Goal: Find specific page/section: Find specific page/section

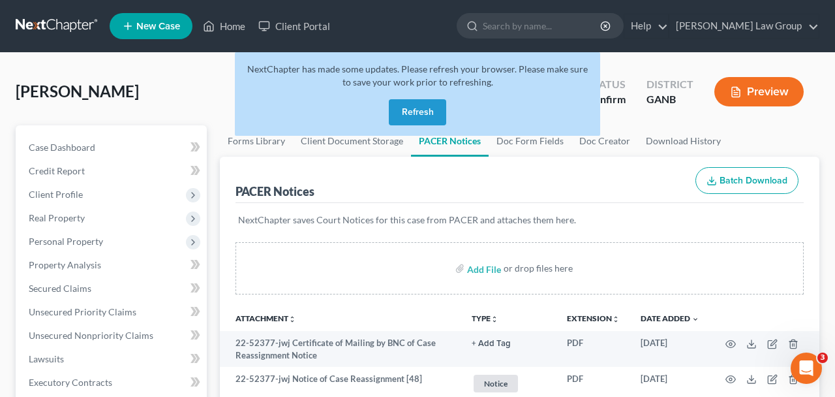
click at [405, 114] on button "Refresh" at bounding box center [417, 112] width 57 height 26
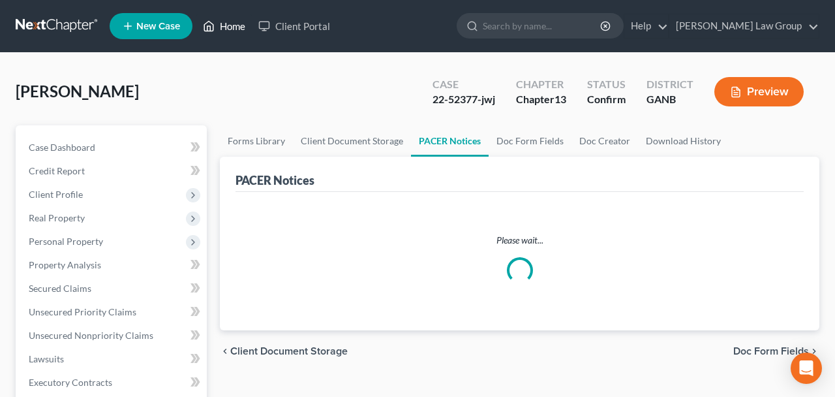
click at [227, 22] on link "Home" at bounding box center [223, 25] width 55 height 23
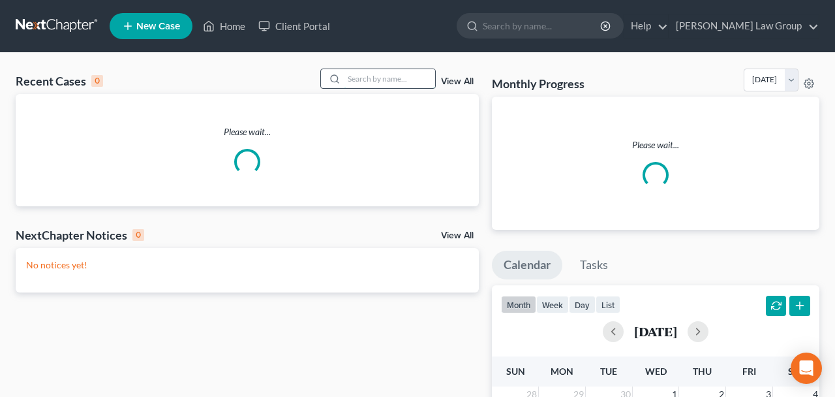
click at [361, 82] on input "search" at bounding box center [389, 78] width 91 height 19
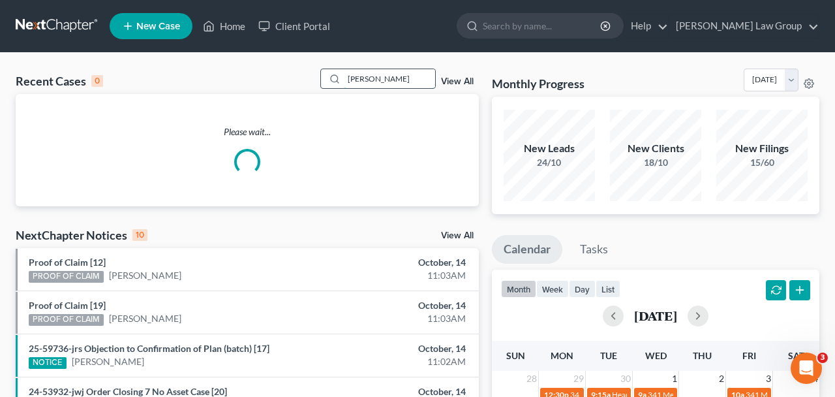
type input "mckibben"
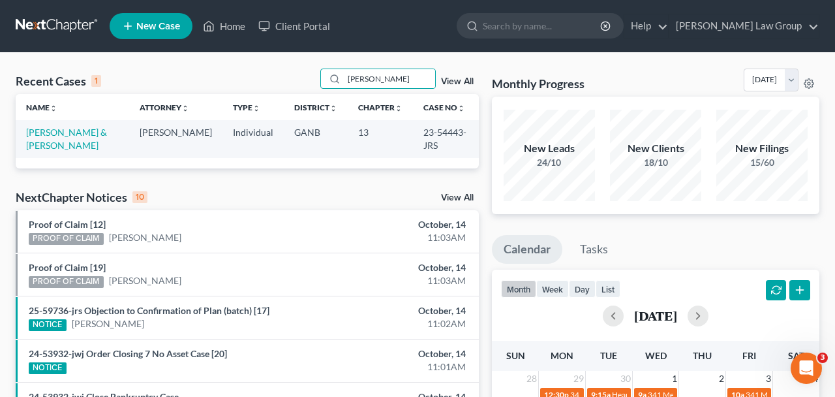
click at [91, 124] on td "McKibben, Marcus & Norwood-McKibben, Brandi" at bounding box center [73, 138] width 114 height 37
click at [89, 140] on td "McKibben, Marcus & Norwood-McKibben, Brandi" at bounding box center [73, 138] width 114 height 37
click at [89, 146] on link "McKibben, Marcus & Norwood-McKibben, Brandi" at bounding box center [66, 139] width 81 height 24
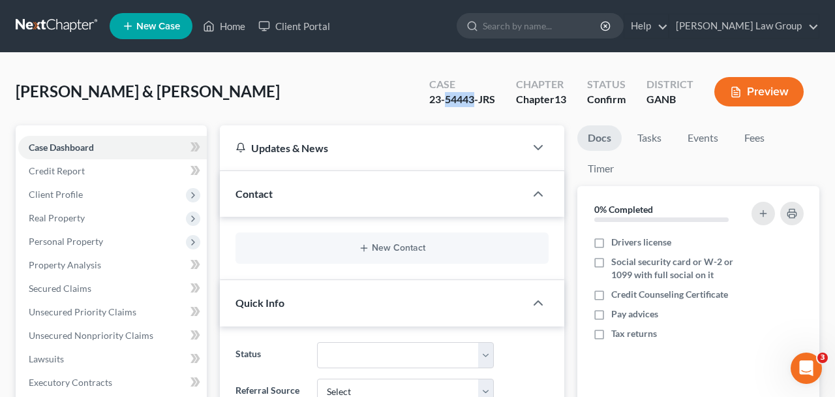
drag, startPoint x: 473, startPoint y: 104, endPoint x: 446, endPoint y: 104, distance: 26.8
click at [446, 104] on div "23-54443-JRS" at bounding box center [462, 99] width 66 height 15
copy div "54443"
